Goal: Information Seeking & Learning: Check status

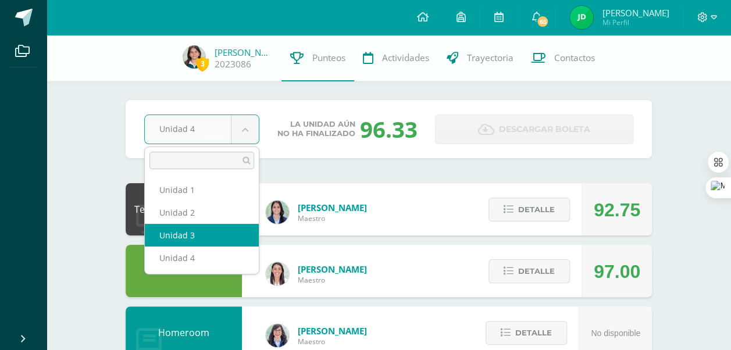
select select "Unidad 3"
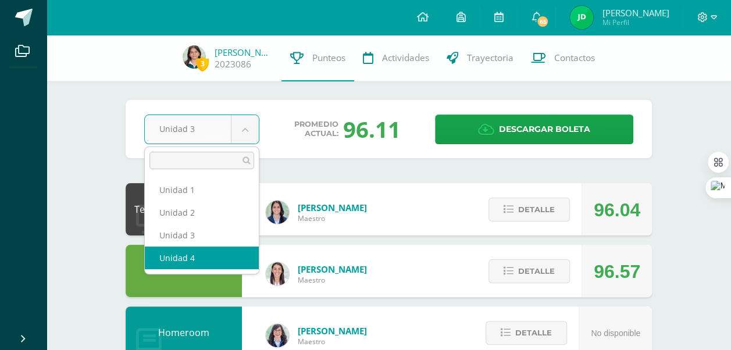
select select "Unidad 4"
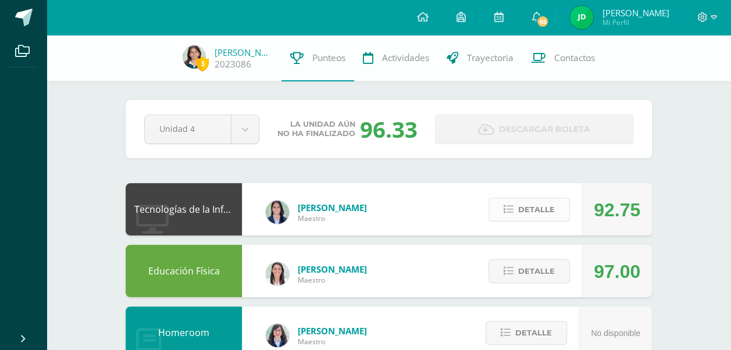
click at [547, 209] on span "Detalle" at bounding box center [536, 210] width 37 height 22
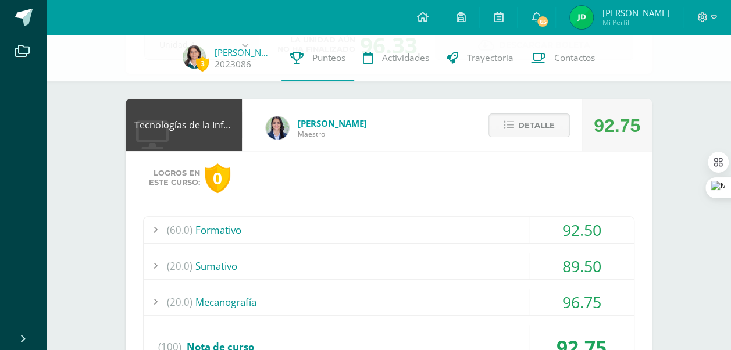
scroll to position [84, 0]
click at [547, 128] on span "Detalle" at bounding box center [536, 126] width 37 height 22
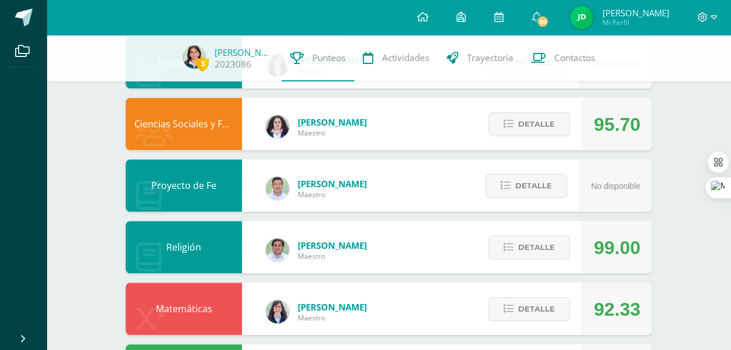
scroll to position [272, 0]
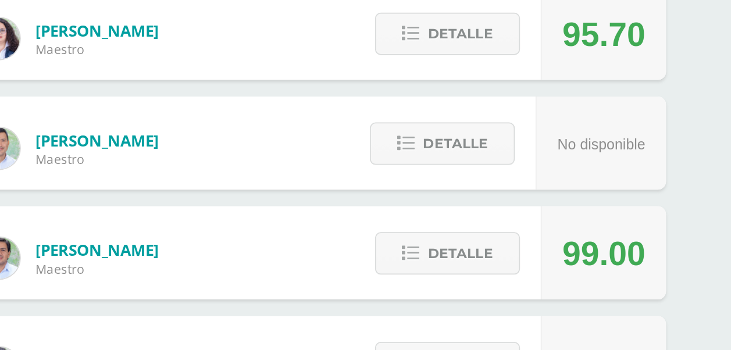
drag, startPoint x: 634, startPoint y: 237, endPoint x: 629, endPoint y: 244, distance: 8.7
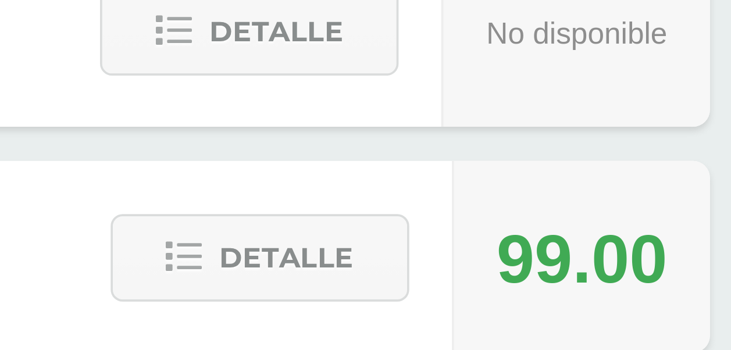
drag, startPoint x: 629, startPoint y: 244, endPoint x: 642, endPoint y: 254, distance: 17.0
click at [642, 254] on div "99.00" at bounding box center [617, 246] width 70 height 52
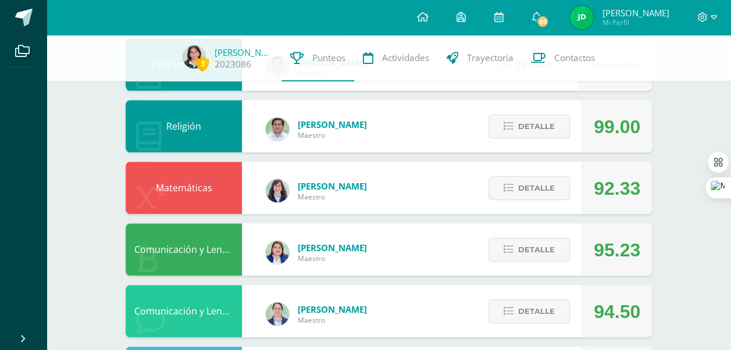
scroll to position [391, 0]
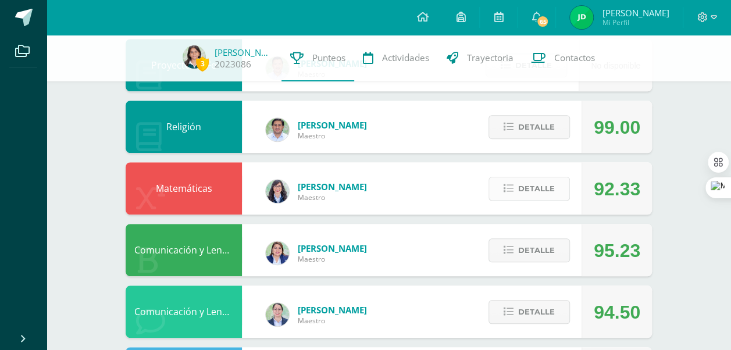
click at [554, 190] on span "Detalle" at bounding box center [536, 189] width 37 height 22
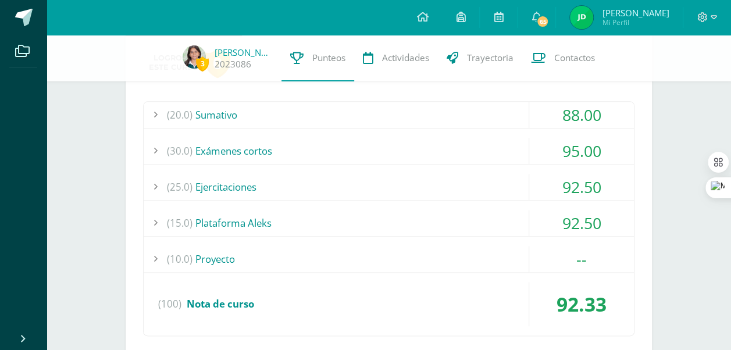
scroll to position [572, 0]
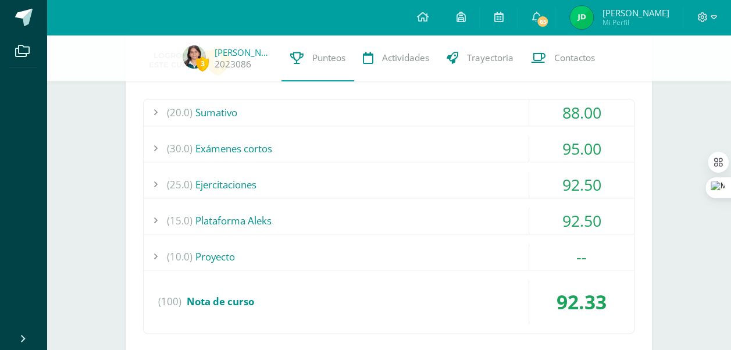
click at [485, 116] on div "(20.0) Sumativo" at bounding box center [389, 112] width 490 height 26
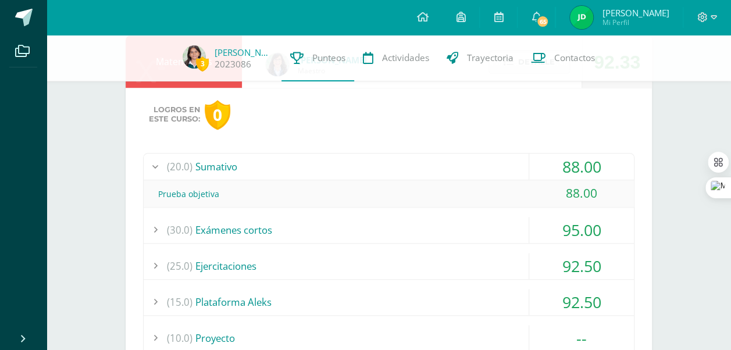
scroll to position [517, 0]
click at [483, 111] on div "Logros en este curso: 0" at bounding box center [389, 116] width 492 height 30
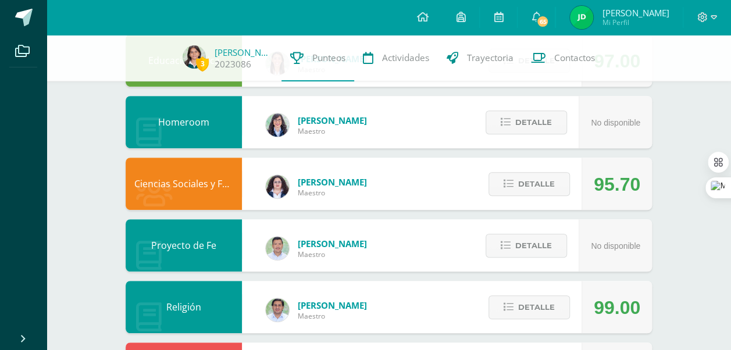
scroll to position [0, 0]
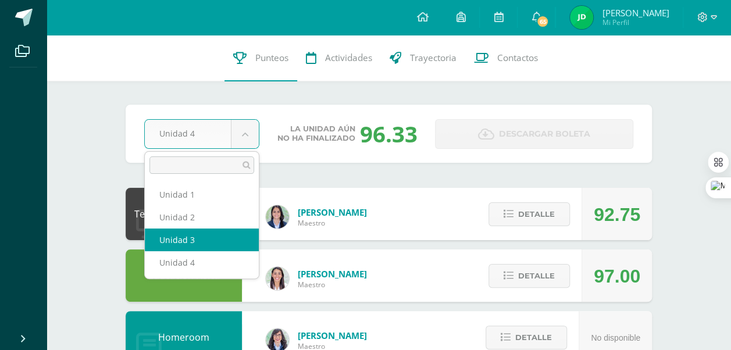
select select "Unidad 3"
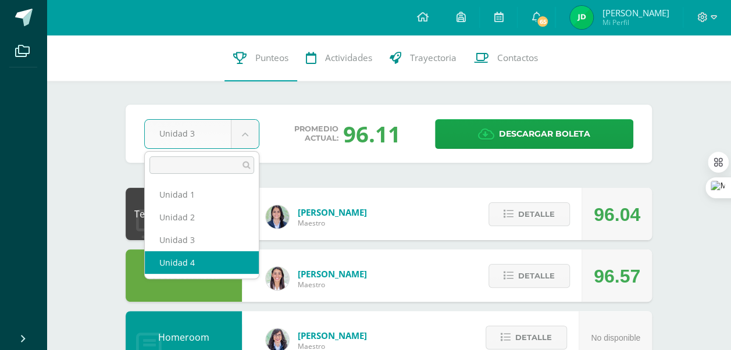
select select "Unidad 4"
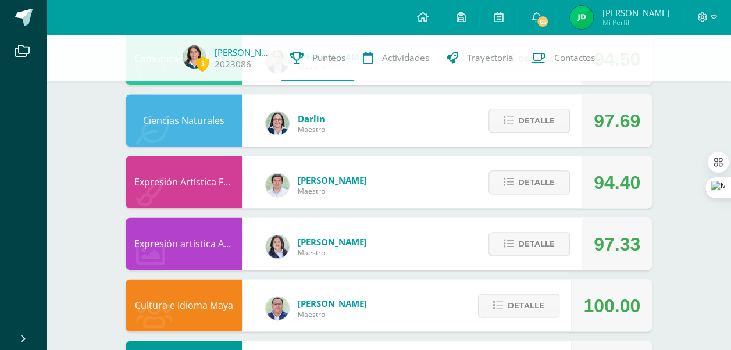
scroll to position [561, 0]
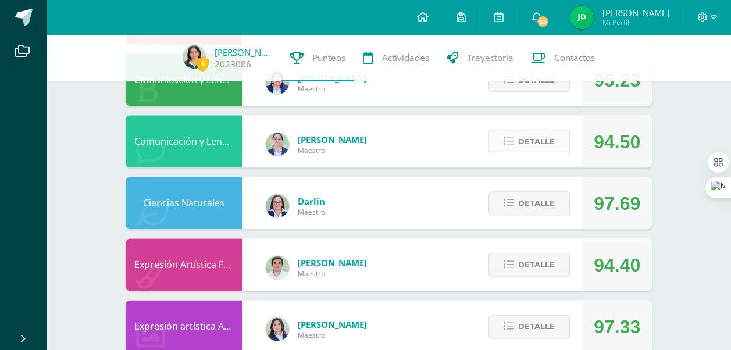
click at [543, 145] on span "Detalle" at bounding box center [536, 142] width 37 height 22
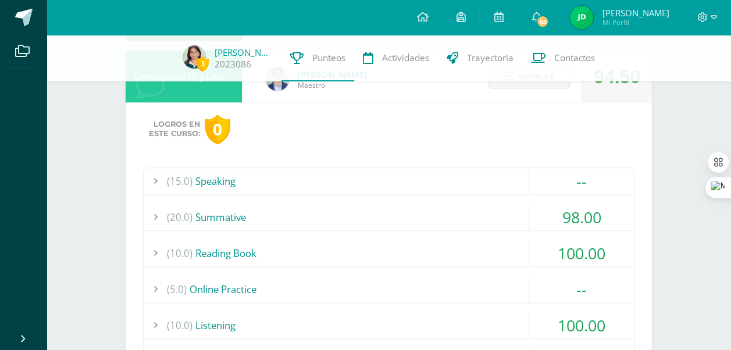
scroll to position [580, 0]
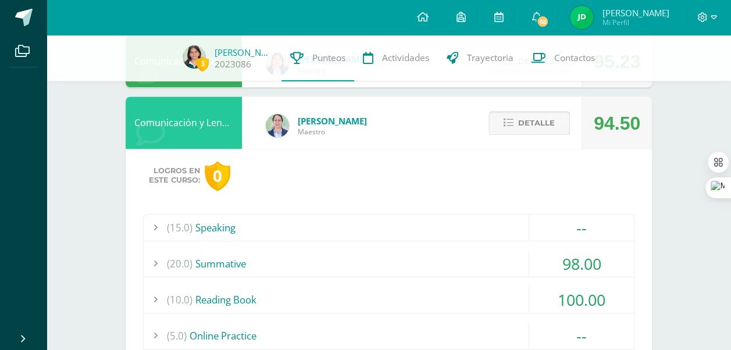
click at [554, 129] on span "Detalle" at bounding box center [536, 123] width 37 height 22
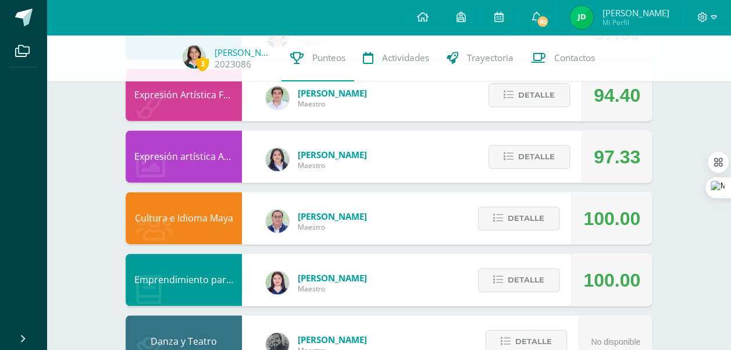
scroll to position [772, 0]
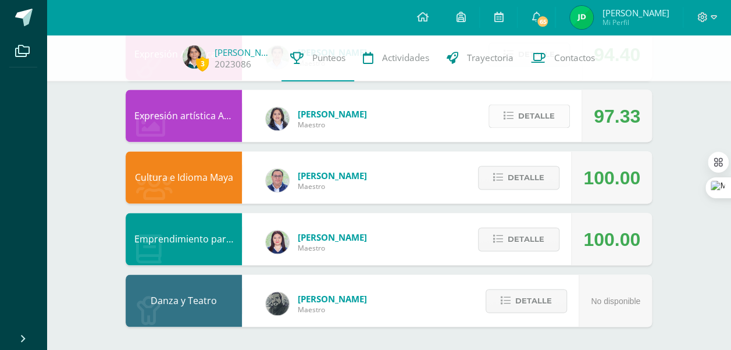
click at [550, 120] on span "Detalle" at bounding box center [536, 116] width 37 height 22
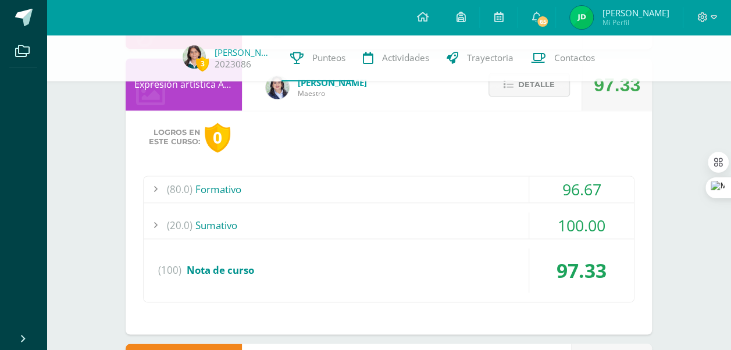
scroll to position [807, 0]
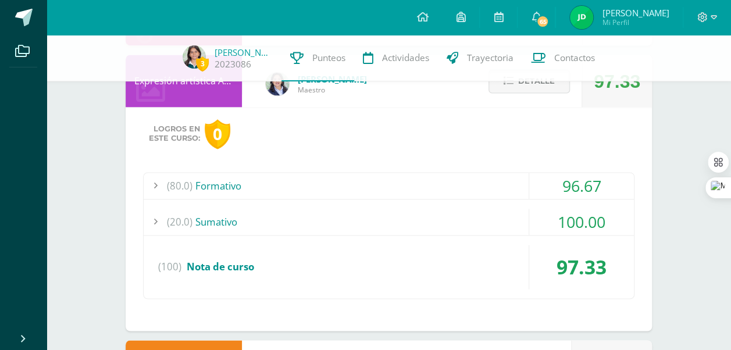
click at [464, 218] on div "(20.0) [GEOGRAPHIC_DATA]" at bounding box center [389, 222] width 490 height 26
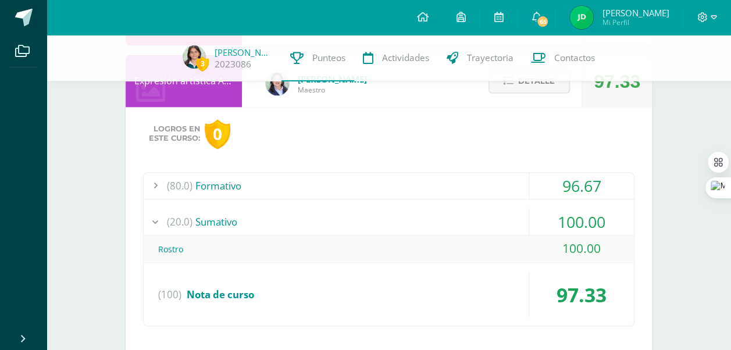
click at [469, 182] on div "(80.0) Formativo" at bounding box center [389, 186] width 490 height 26
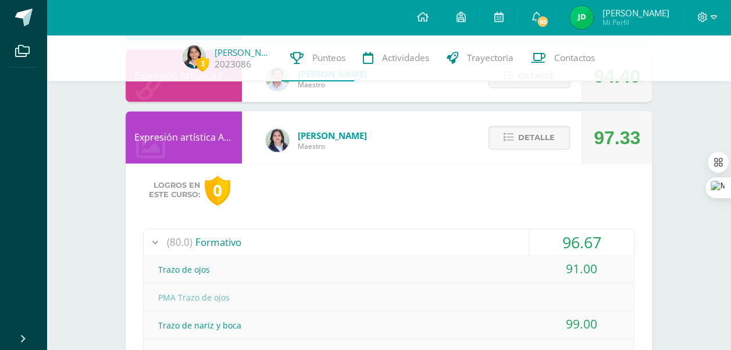
scroll to position [738, 0]
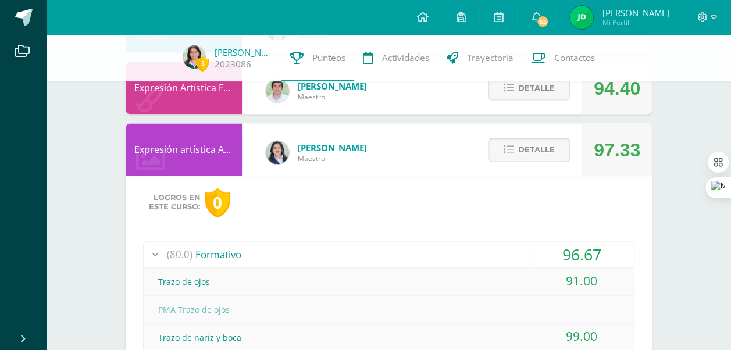
click at [521, 159] on span "Detalle" at bounding box center [536, 150] width 37 height 22
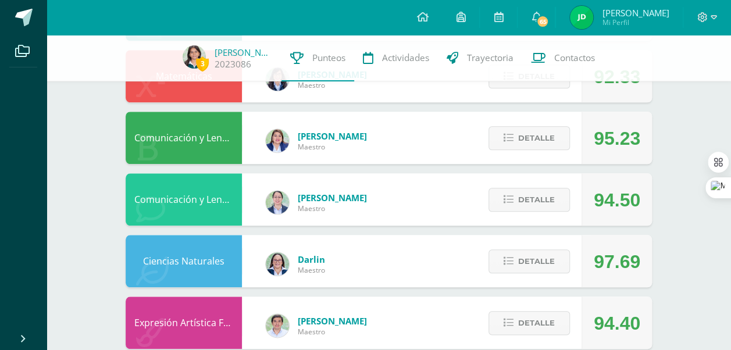
scroll to position [503, 0]
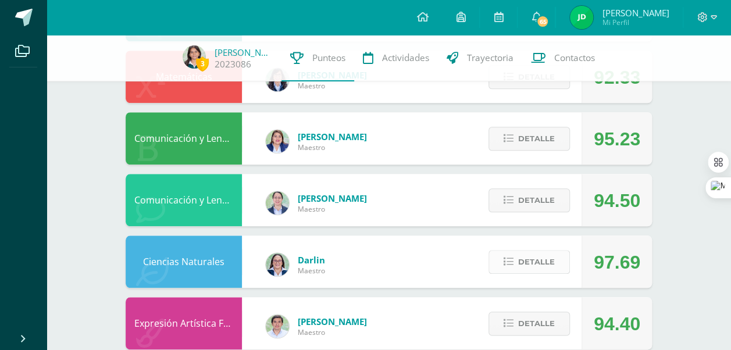
click at [552, 266] on span "Detalle" at bounding box center [536, 262] width 37 height 22
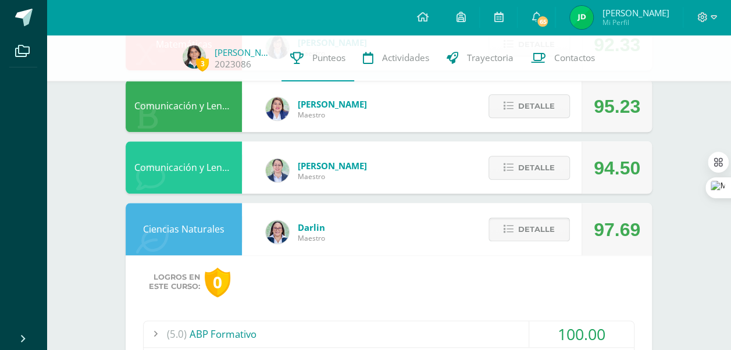
scroll to position [536, 0]
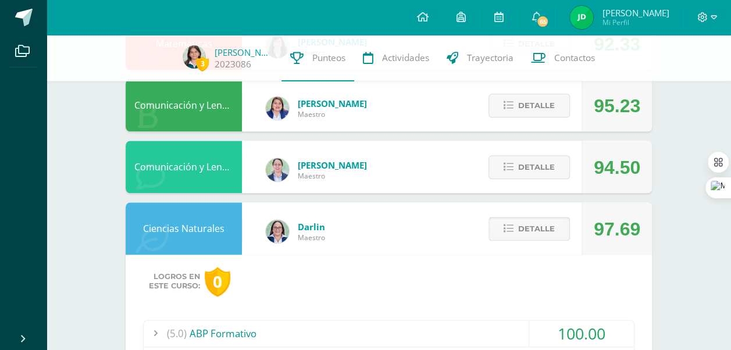
click at [543, 237] on span "Detalle" at bounding box center [536, 229] width 37 height 22
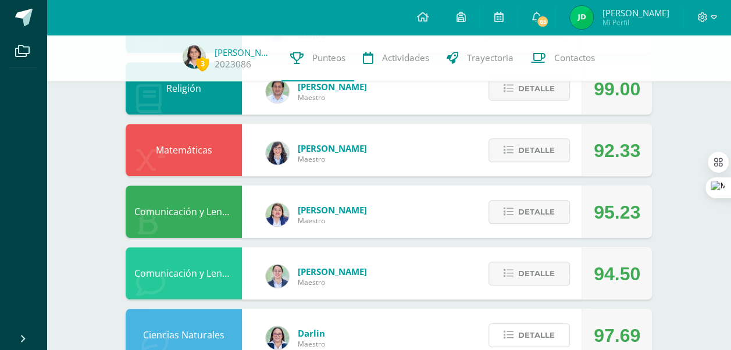
scroll to position [430, 0]
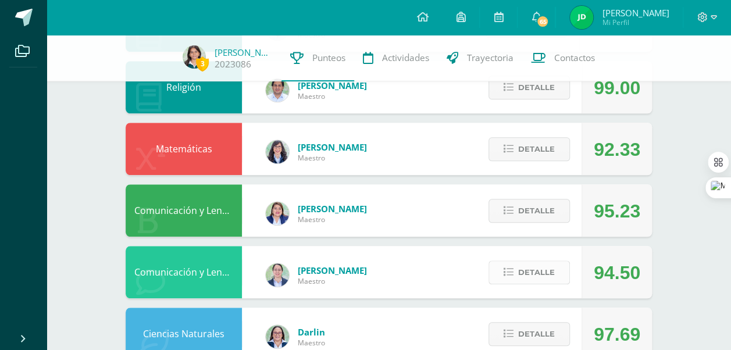
click at [536, 280] on span "Detalle" at bounding box center [536, 273] width 37 height 22
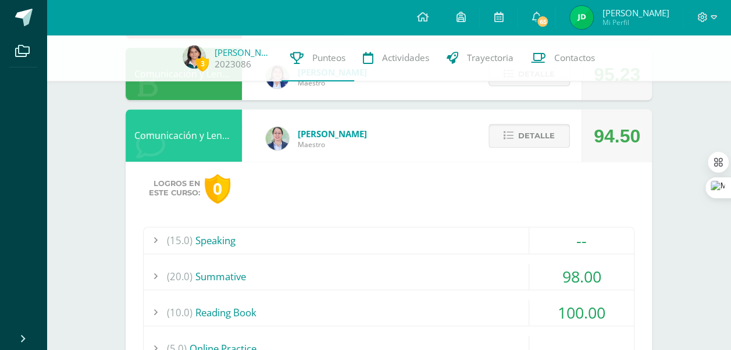
scroll to position [531, 0]
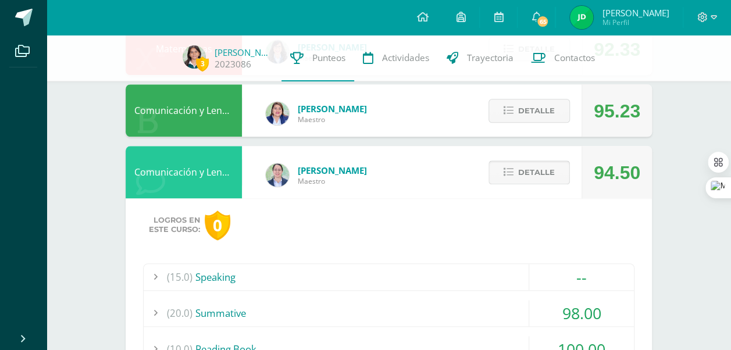
click at [539, 182] on span "Detalle" at bounding box center [536, 173] width 37 height 22
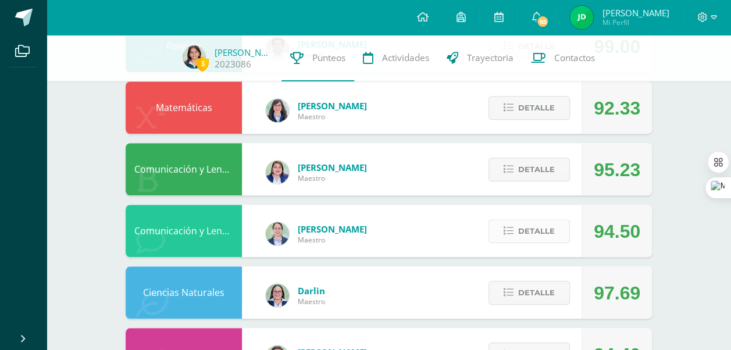
scroll to position [468, 0]
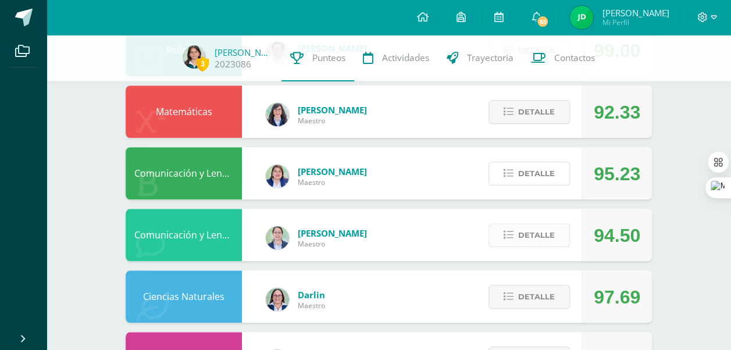
click at [539, 182] on span "Detalle" at bounding box center [536, 174] width 37 height 22
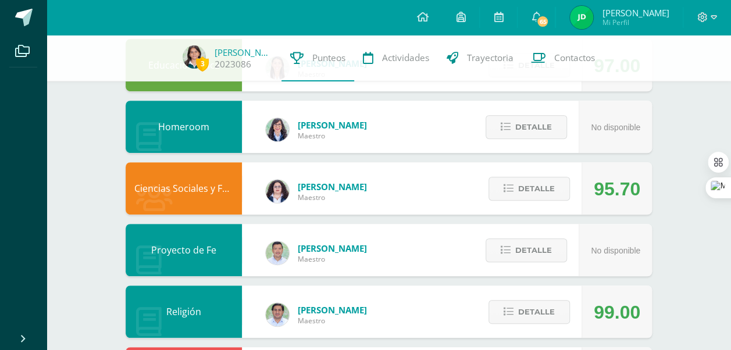
scroll to position [205, 0]
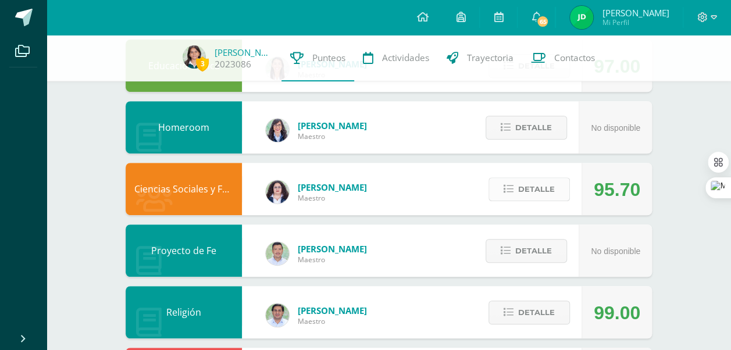
click at [541, 195] on span "Detalle" at bounding box center [536, 190] width 37 height 22
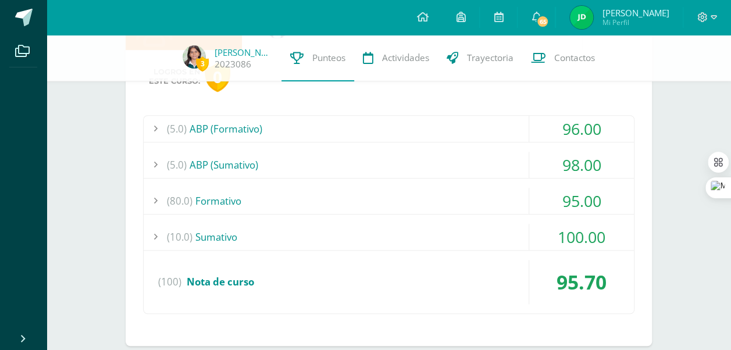
scroll to position [372, 0]
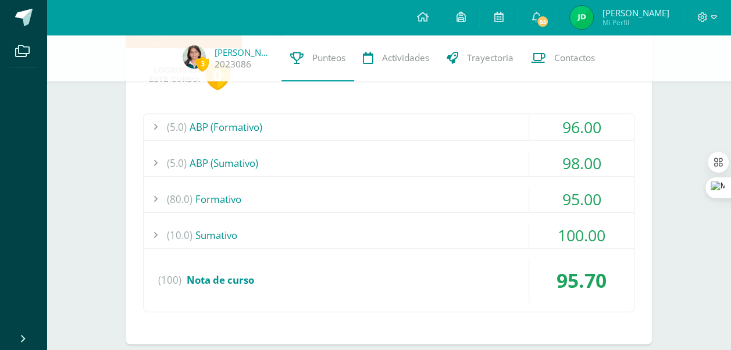
click at [465, 198] on div "(80.0) Formativo" at bounding box center [389, 199] width 490 height 26
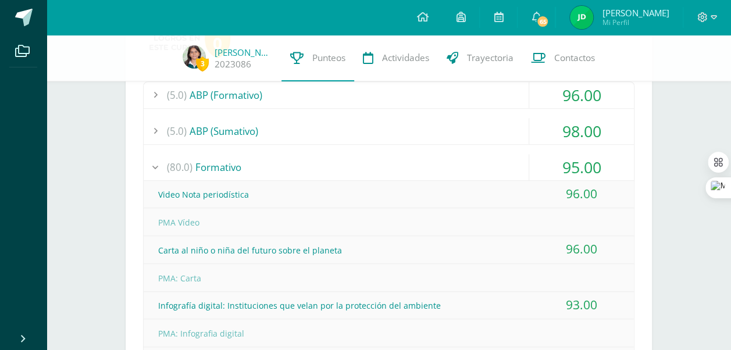
scroll to position [323, 0]
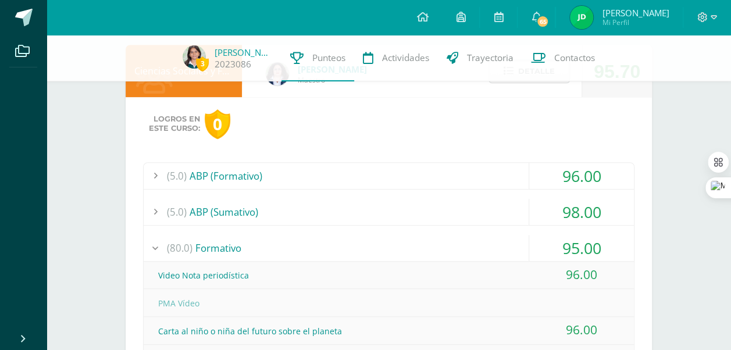
click at [456, 172] on div "(5.0) ABP (Formativo)" at bounding box center [389, 176] width 490 height 26
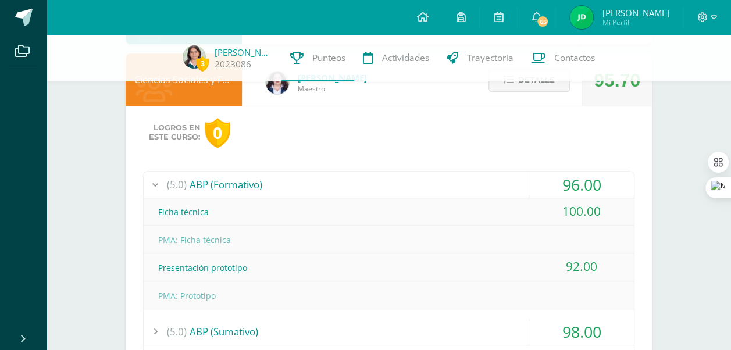
click at [501, 176] on div "(5.0) ABP (Formativo)" at bounding box center [389, 185] width 490 height 26
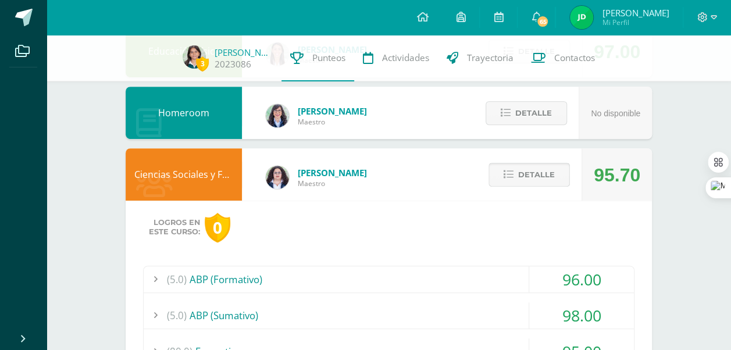
scroll to position [213, 0]
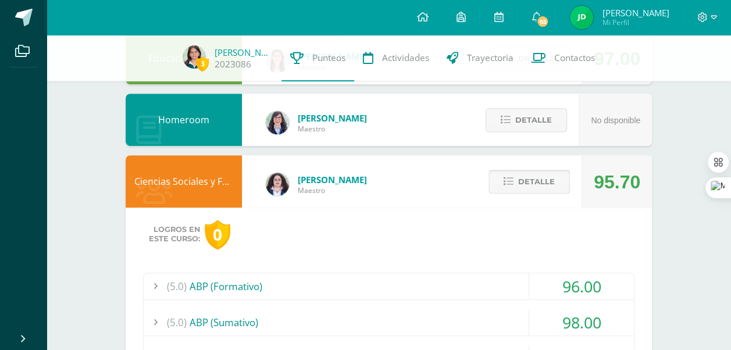
click at [540, 183] on span "Detalle" at bounding box center [536, 182] width 37 height 22
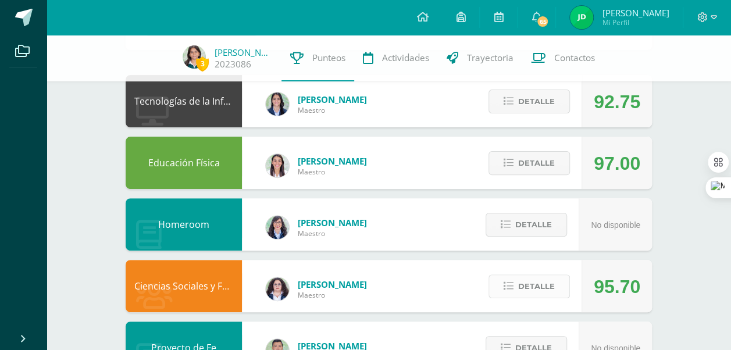
scroll to position [0, 0]
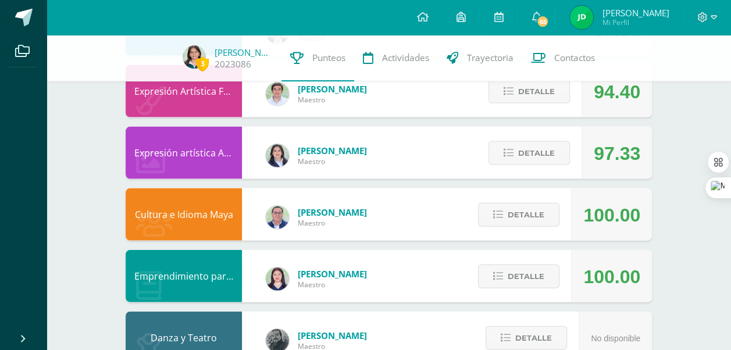
scroll to position [1173, 0]
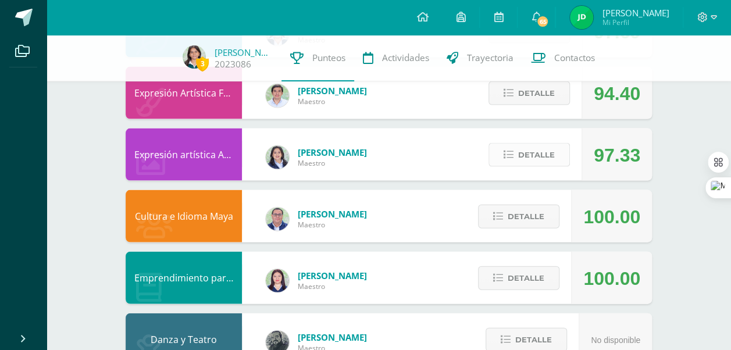
click at [548, 156] on span "Detalle" at bounding box center [536, 155] width 37 height 22
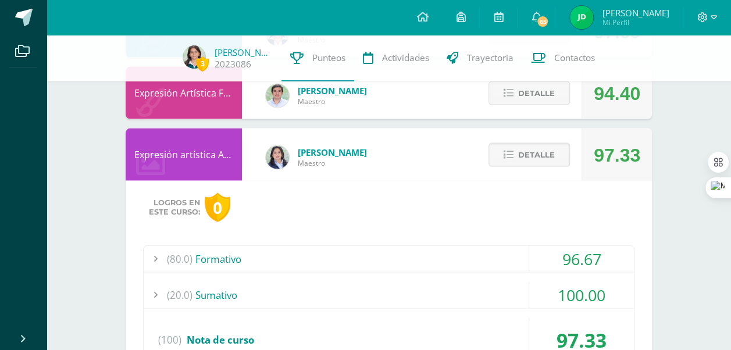
click at [525, 247] on div "(80.0) Formativo" at bounding box center [389, 259] width 490 height 26
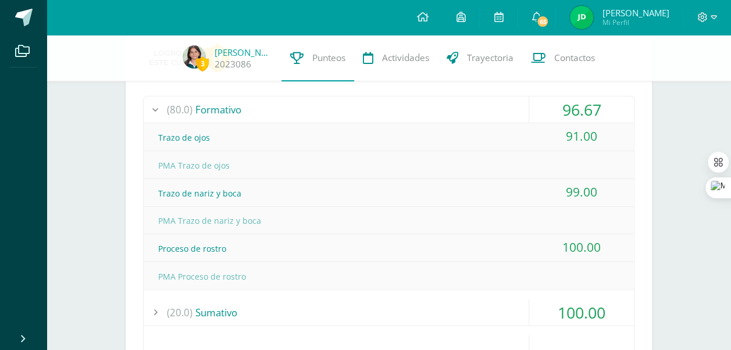
scroll to position [1201, 0]
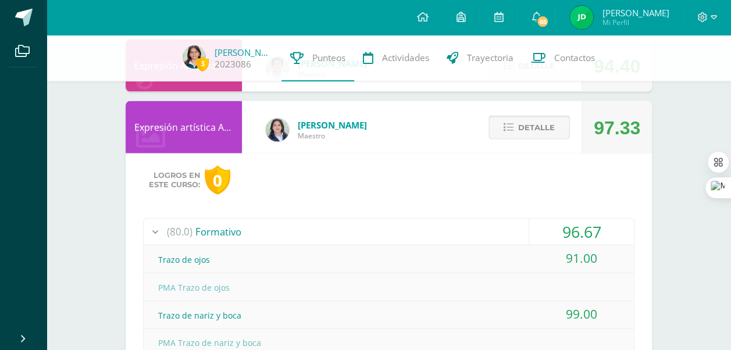
click at [534, 120] on span "Detalle" at bounding box center [536, 128] width 37 height 22
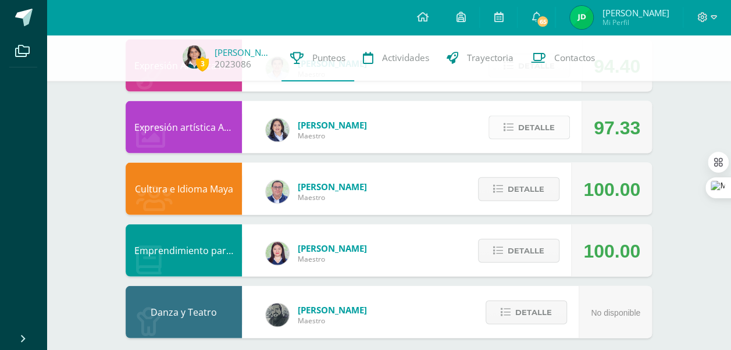
scroll to position [1210, 0]
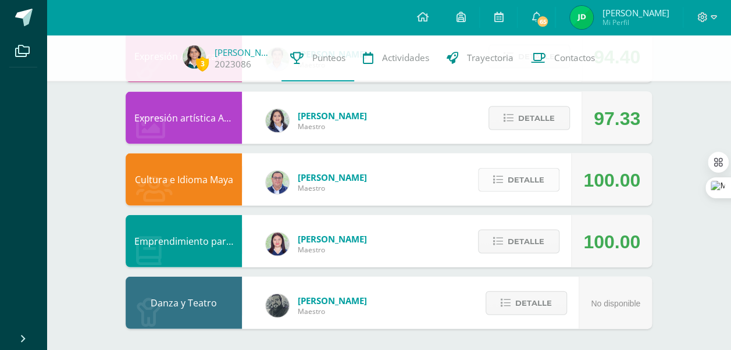
click at [537, 169] on span "Detalle" at bounding box center [526, 180] width 37 height 22
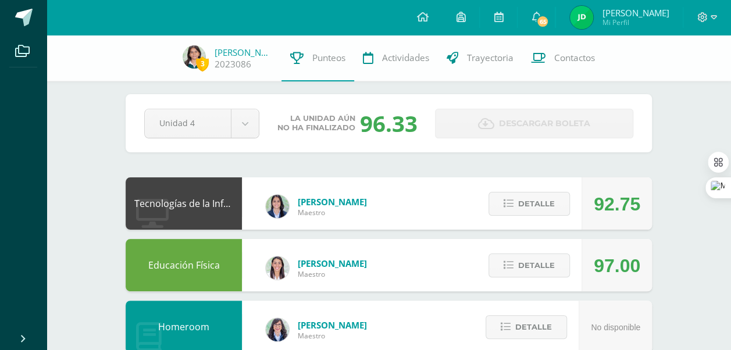
scroll to position [0, 0]
